Goal: Find contact information: Find contact information

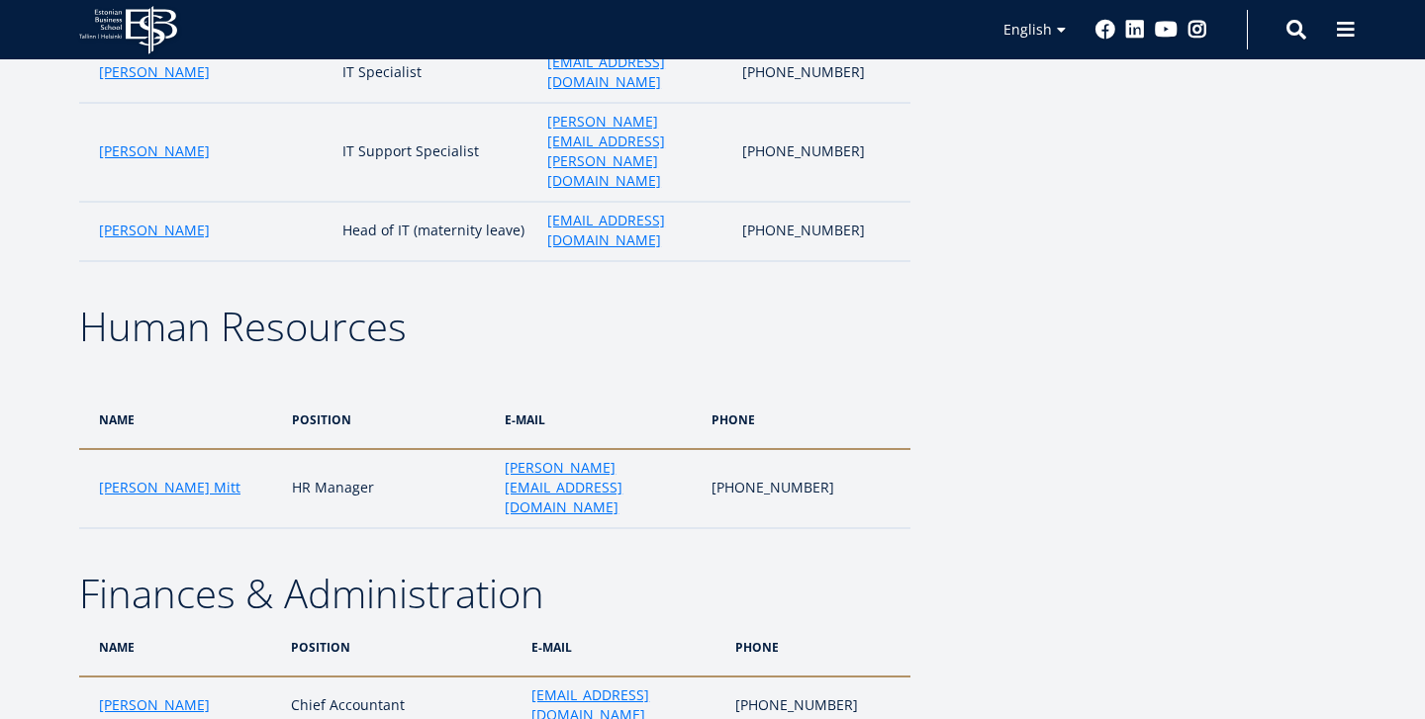
scroll to position [4417, 0]
click at [1347, 31] on span at bounding box center [1346, 28] width 20 height 20
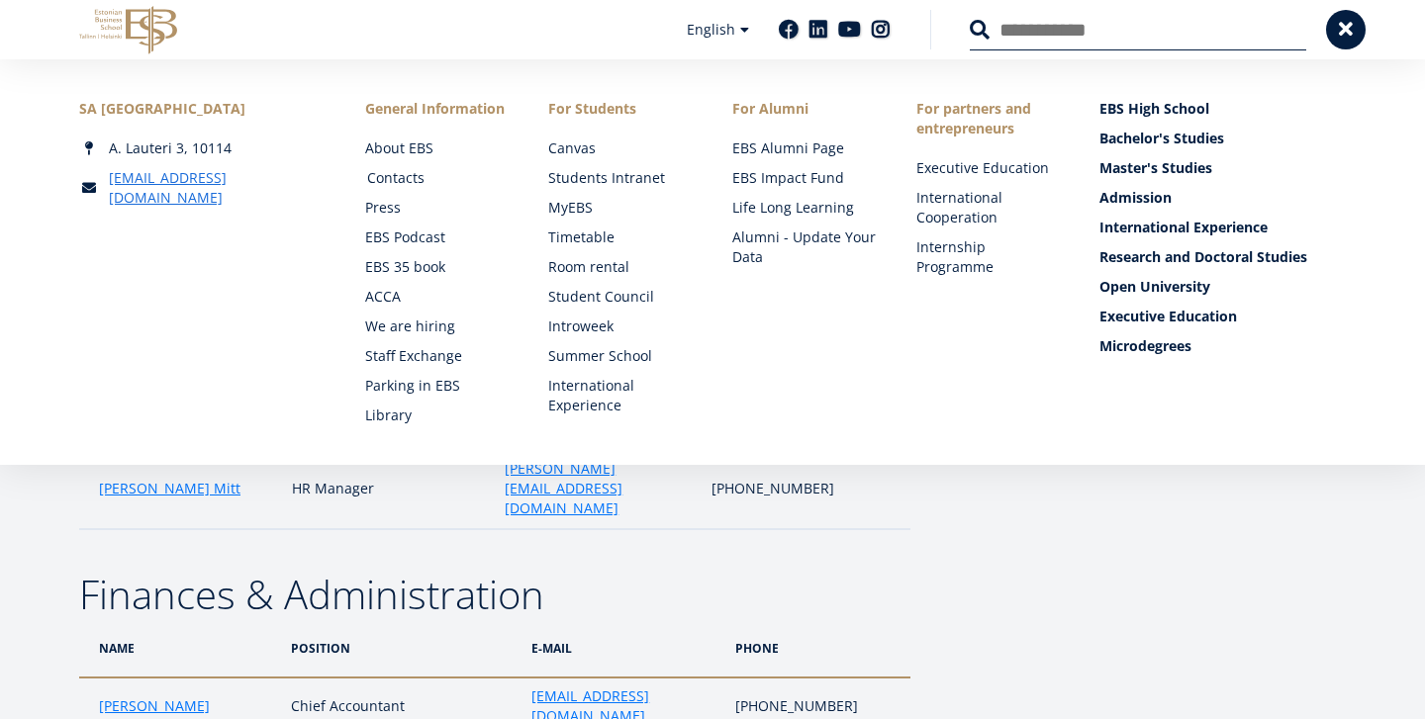
click at [385, 173] on link "Contacts" at bounding box center [439, 178] width 144 height 20
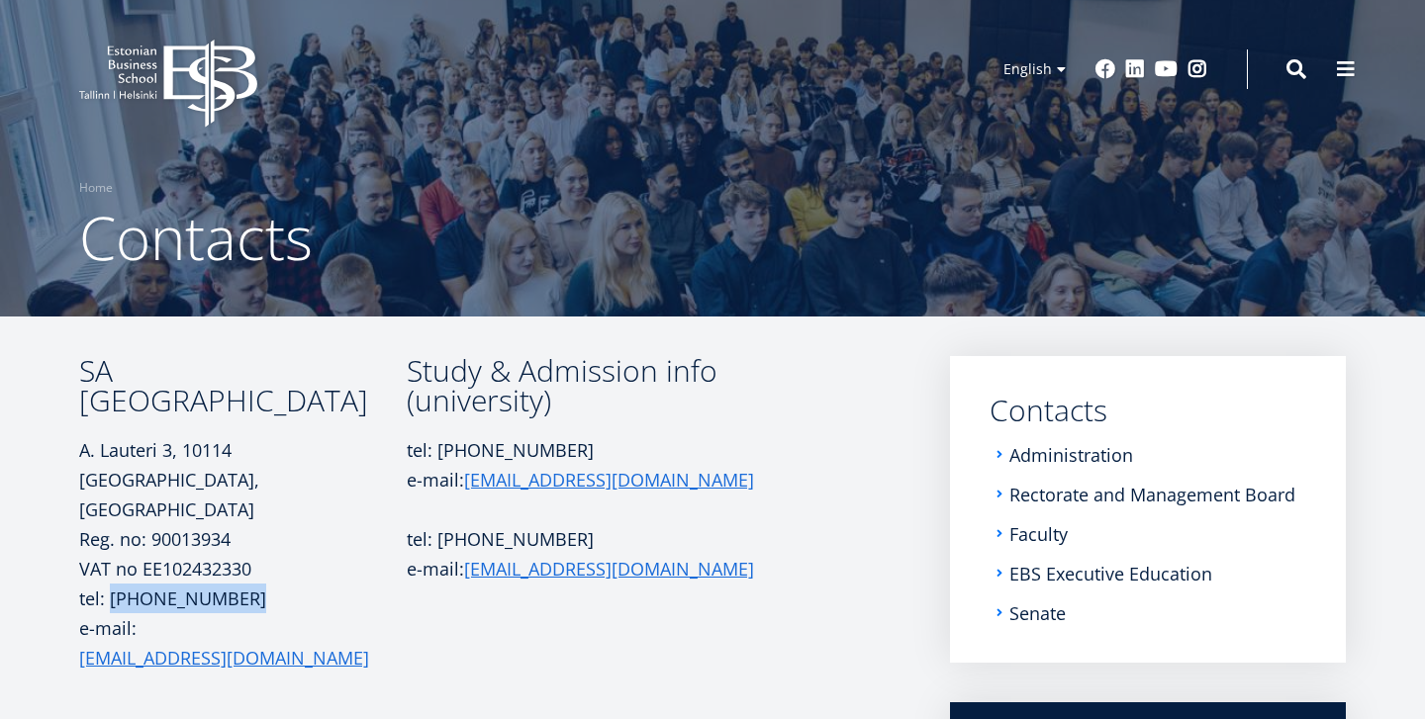
drag, startPoint x: 252, startPoint y: 564, endPoint x: 109, endPoint y: 554, distance: 143.8
click at [109, 584] on p "tel: +372 665 1300 e-mail: ebs@ebs.ee" at bounding box center [243, 643] width 328 height 119
copy p "+372 665 1300"
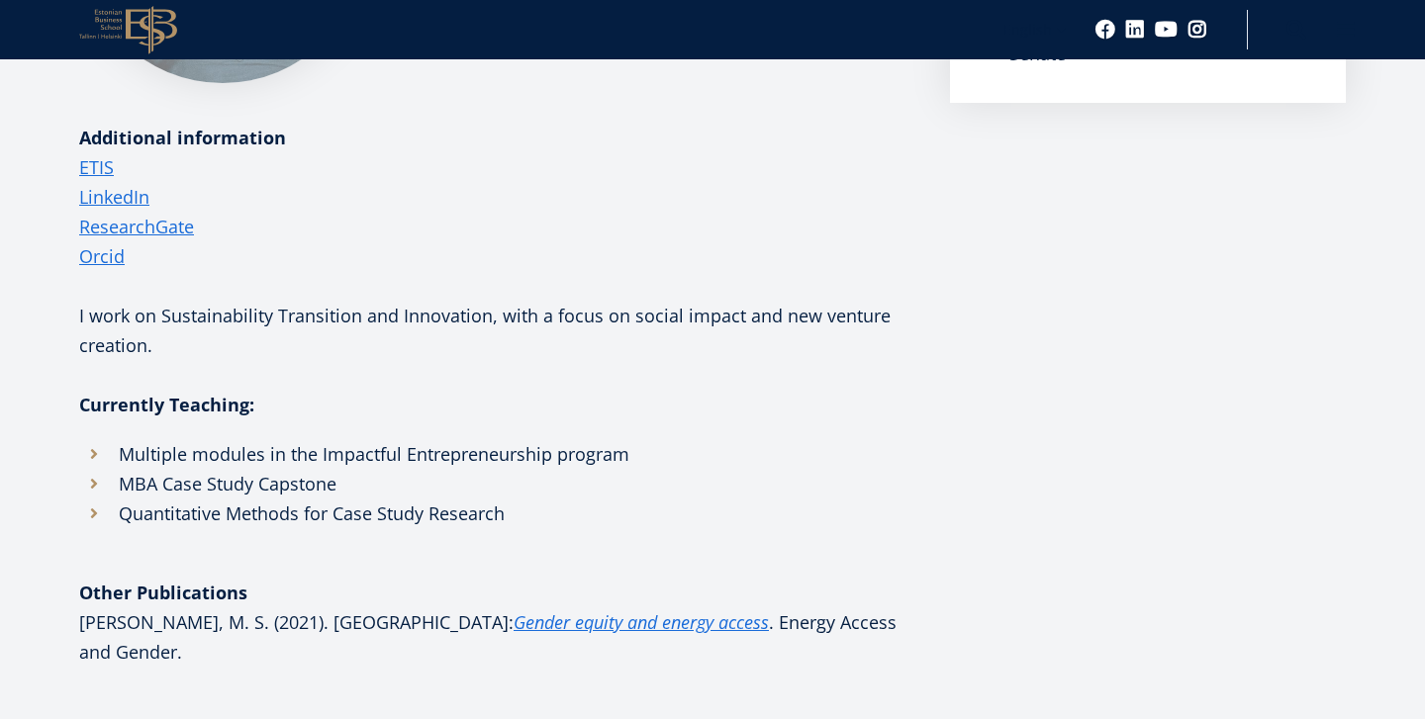
scroll to position [570, 0]
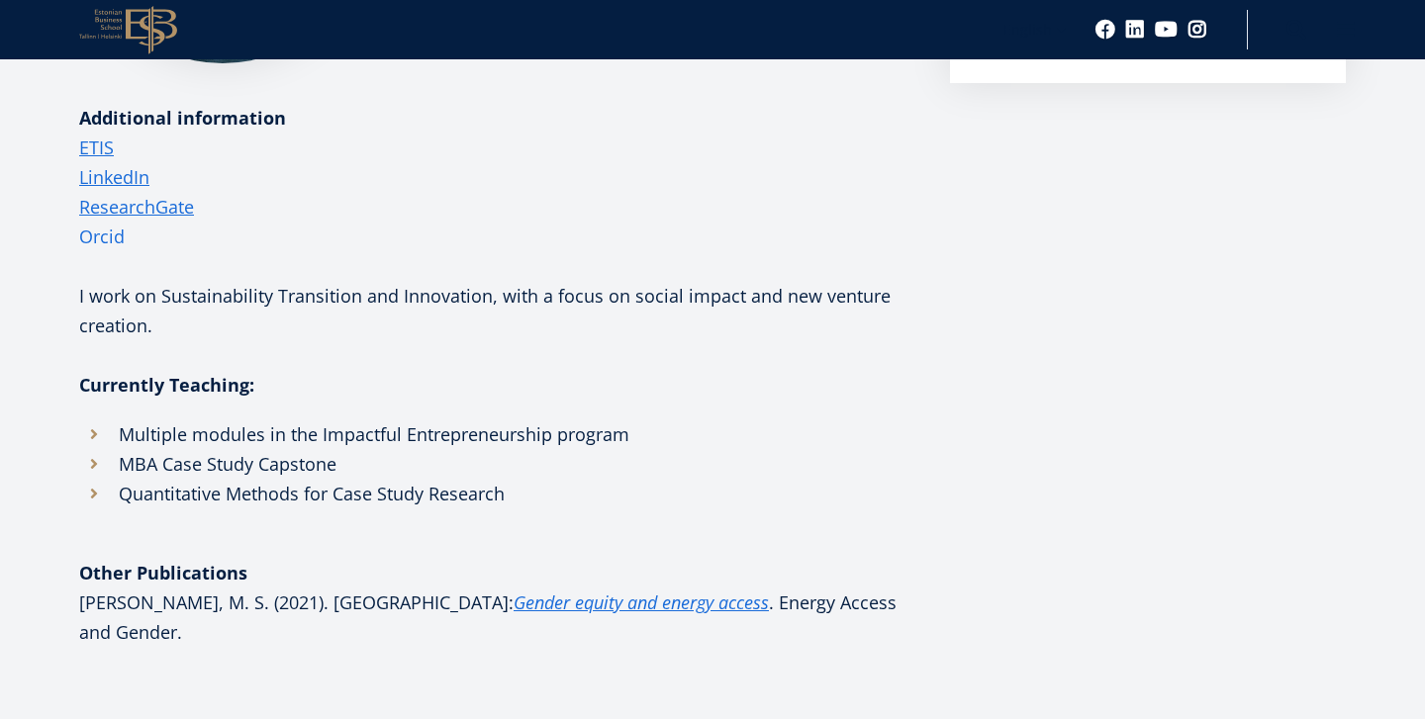
click at [106, 242] on link "Orcid" at bounding box center [102, 237] width 46 height 30
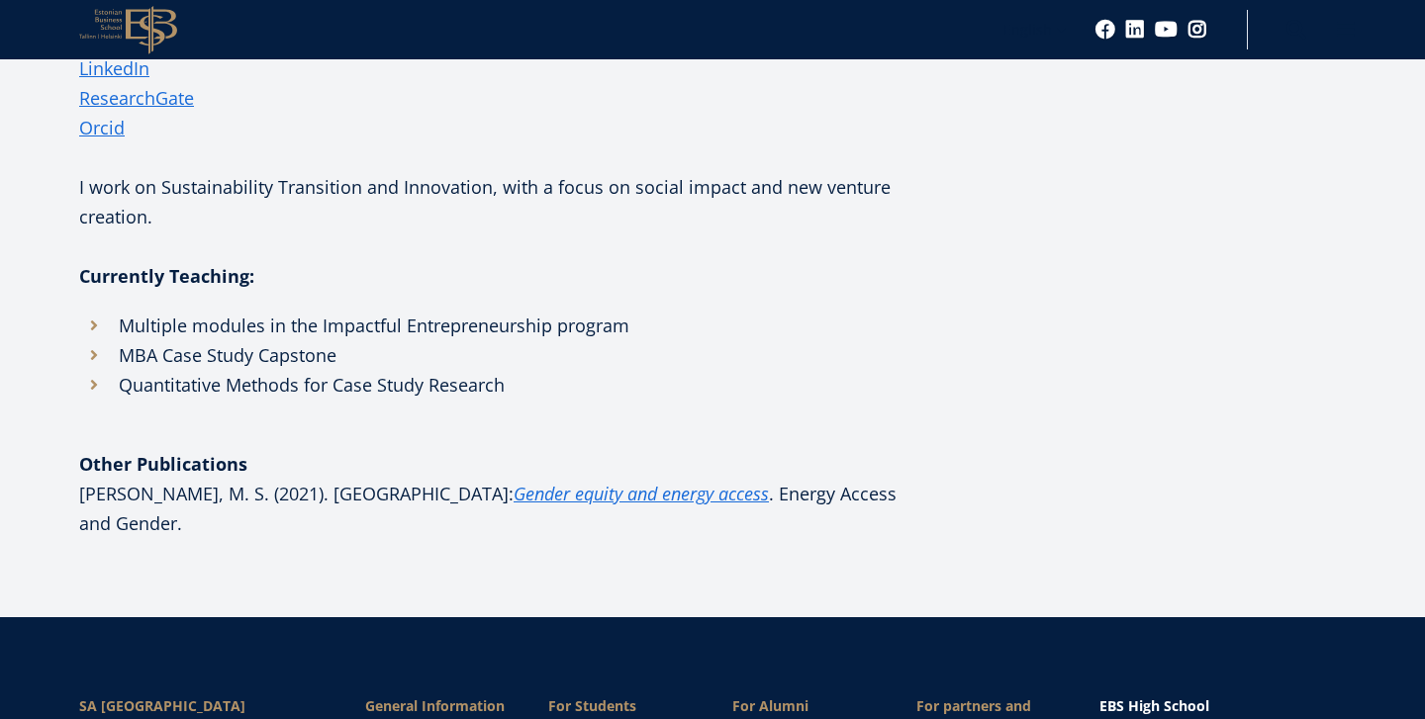
scroll to position [680, 0]
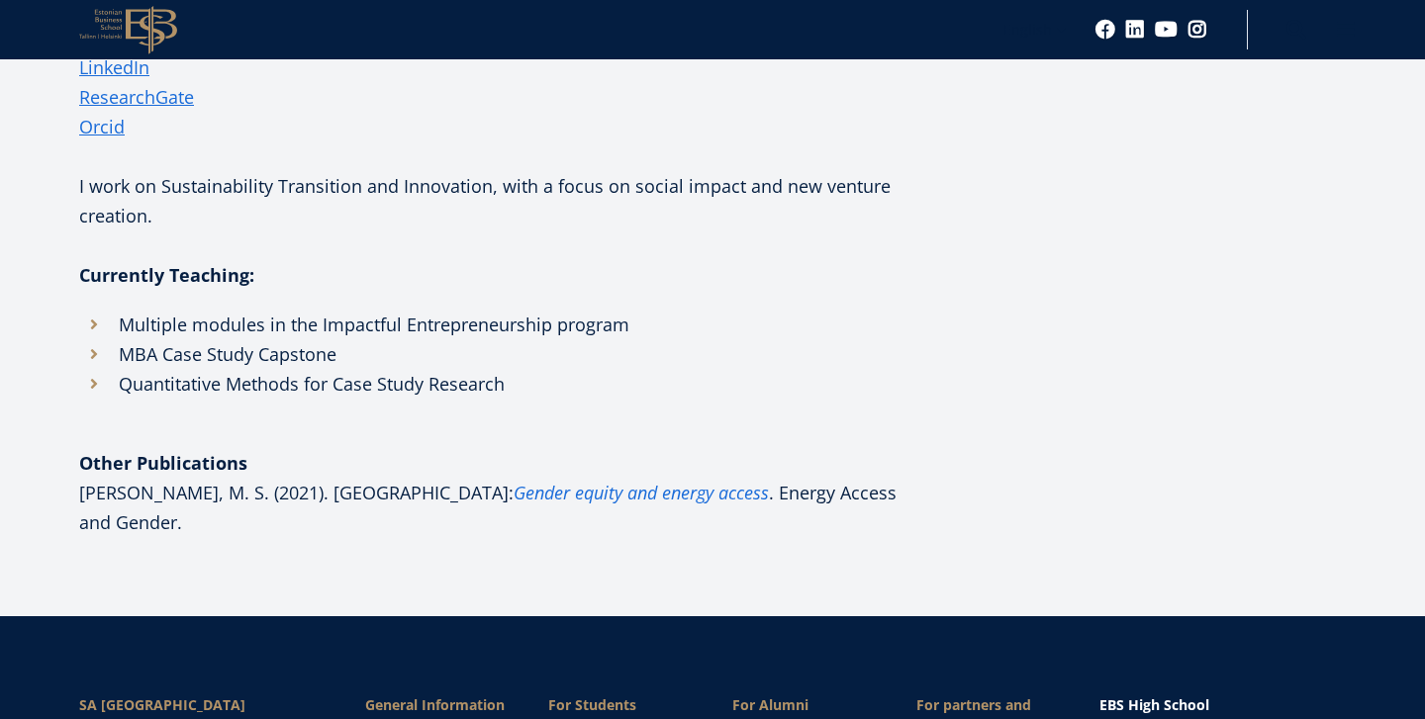
click at [514, 497] on em "Gender equity and energy access" at bounding box center [641, 493] width 255 height 24
click at [114, 136] on link "Orcid" at bounding box center [102, 127] width 46 height 30
